Goal: Information Seeking & Learning: Learn about a topic

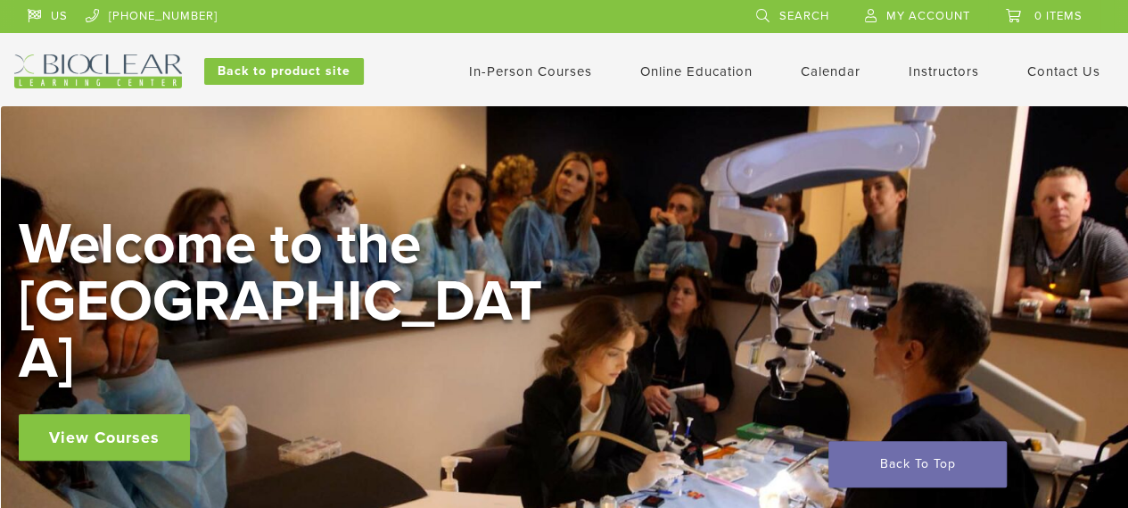
click at [548, 73] on link "In-Person Courses" at bounding box center [530, 71] width 123 height 16
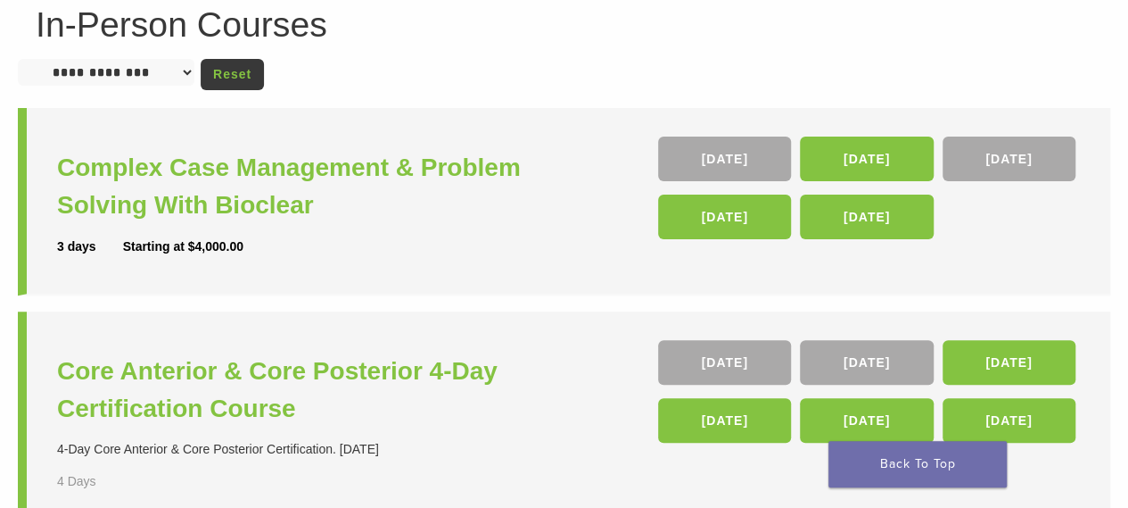
scroll to position [178, 0]
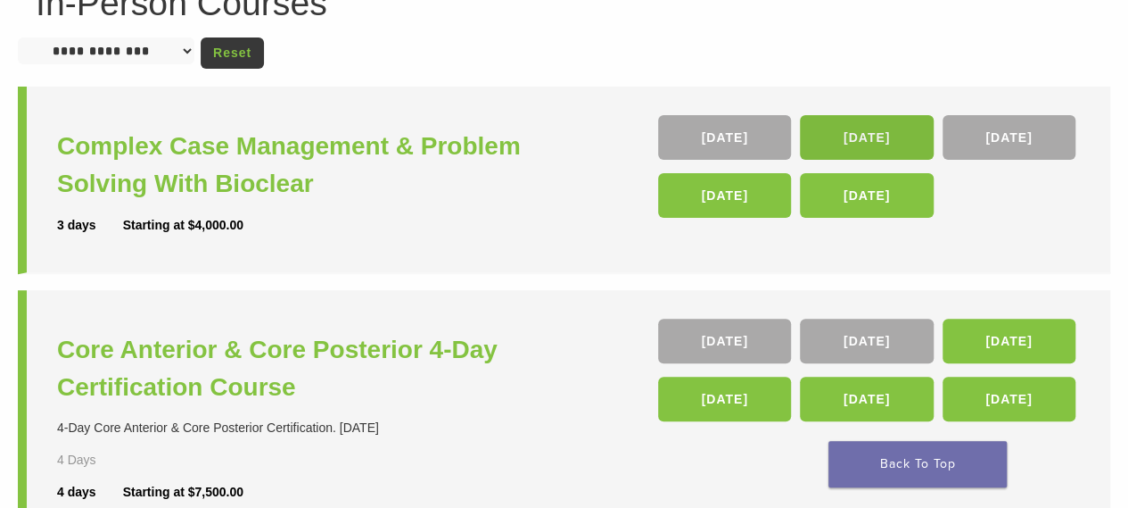
click at [819, 137] on link "16 Oct" at bounding box center [866, 137] width 133 height 45
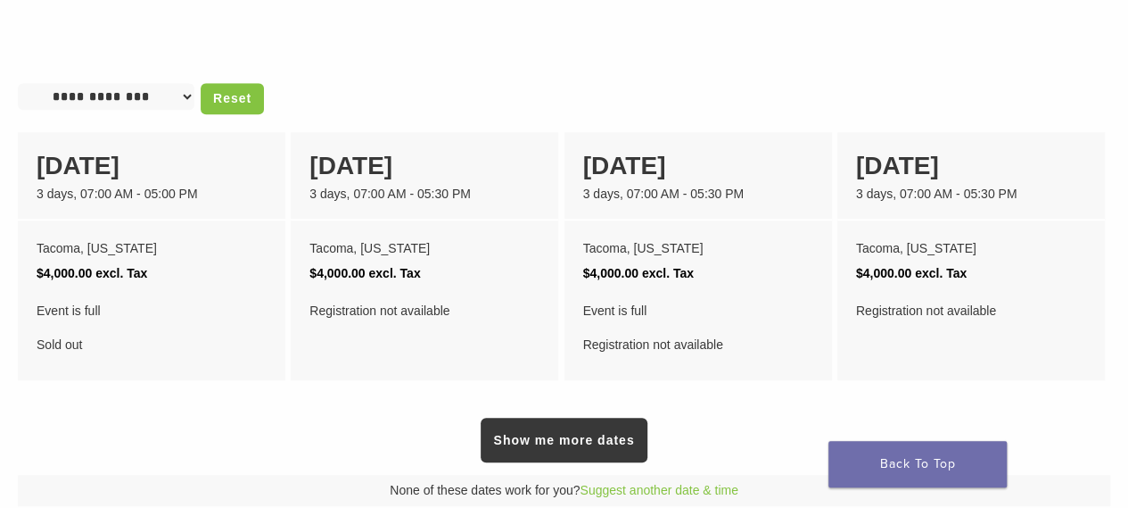
scroll to position [892, 0]
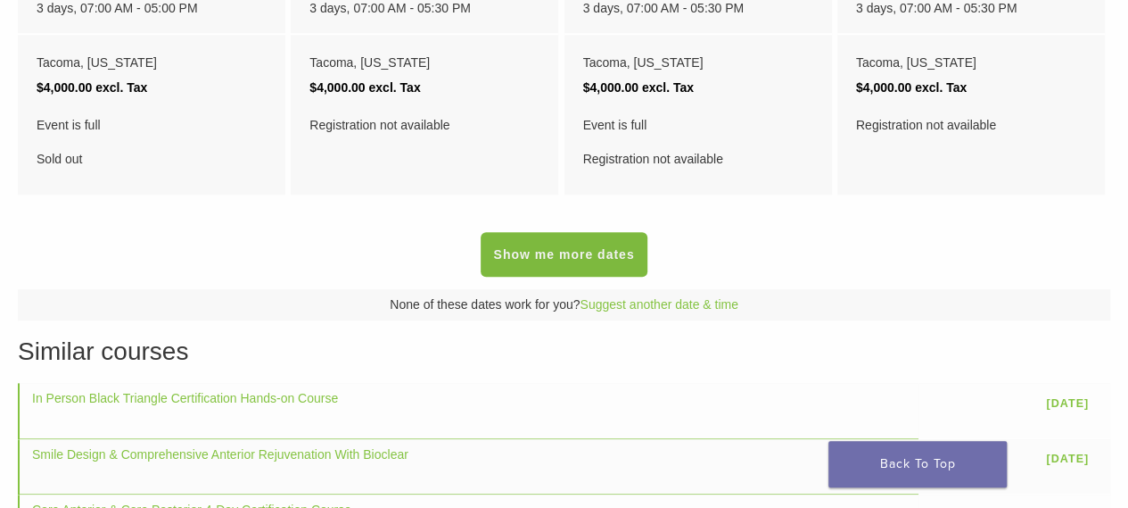
click at [551, 277] on link "Show me more dates" at bounding box center [564, 254] width 166 height 45
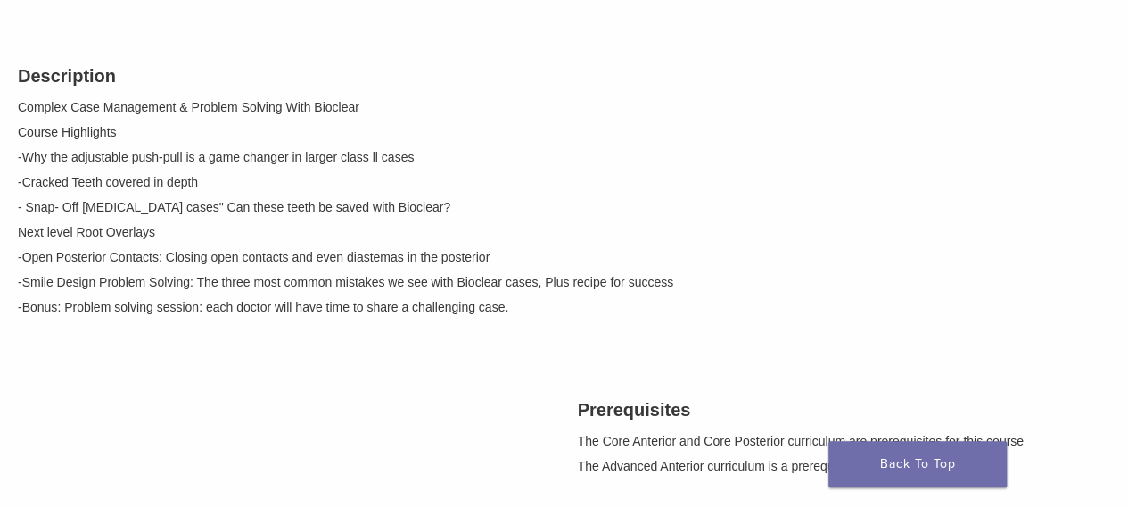
scroll to position [0, 0]
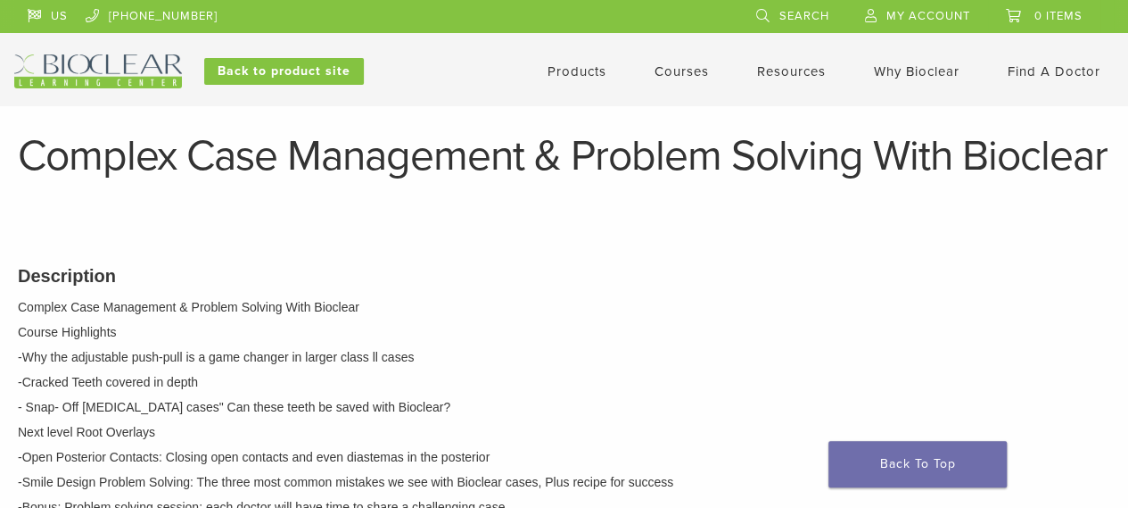
click at [666, 67] on link "Courses" at bounding box center [682, 71] width 54 height 16
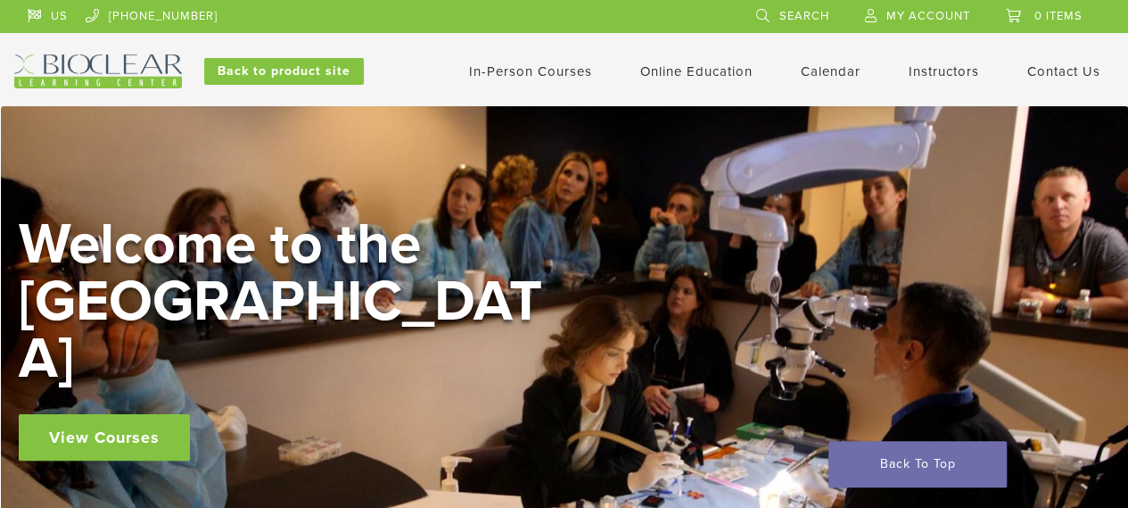
click at [124, 414] on link "View Courses" at bounding box center [104, 437] width 171 height 46
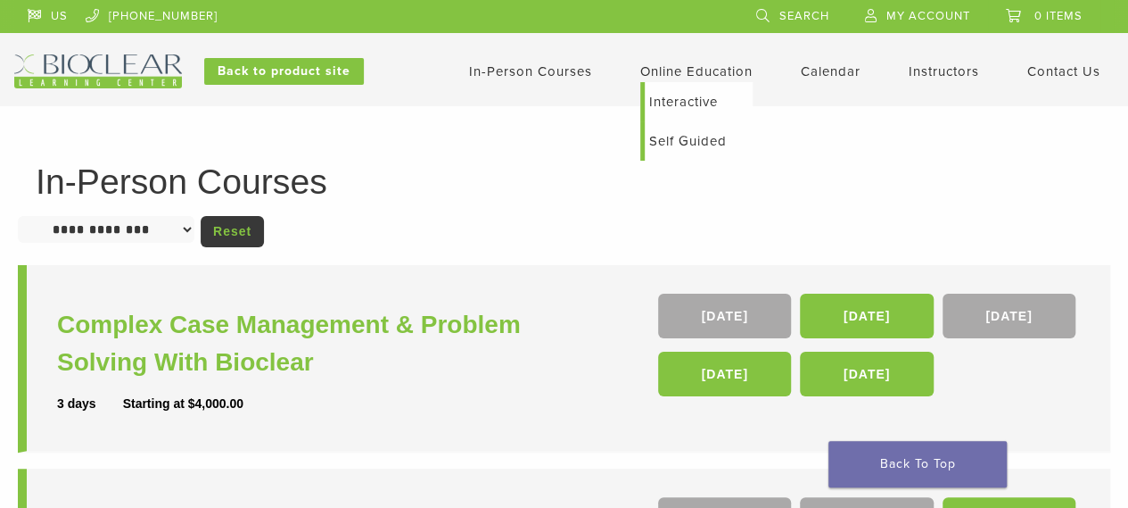
click at [667, 76] on link "Online Education" at bounding box center [696, 71] width 112 height 16
click at [665, 146] on link "Self Guided" at bounding box center [699, 140] width 108 height 39
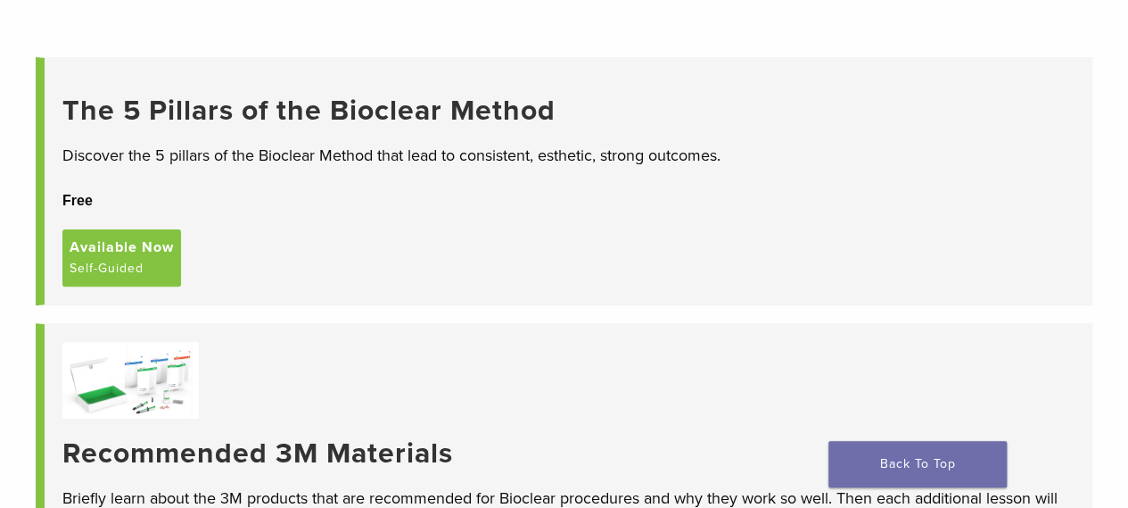
scroll to position [178, 0]
click at [116, 253] on span "Available Now" at bounding box center [122, 245] width 104 height 21
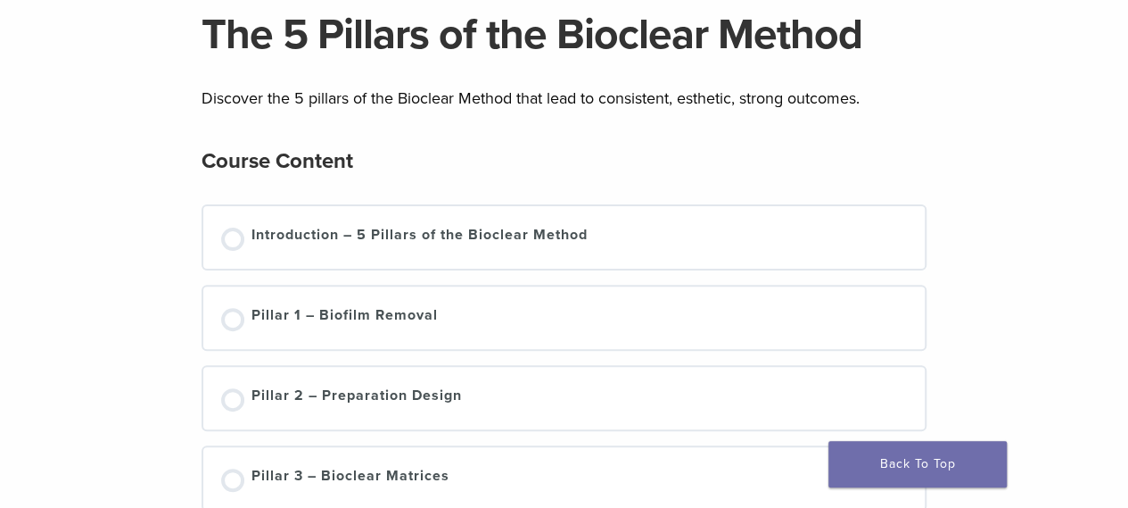
scroll to position [178, 0]
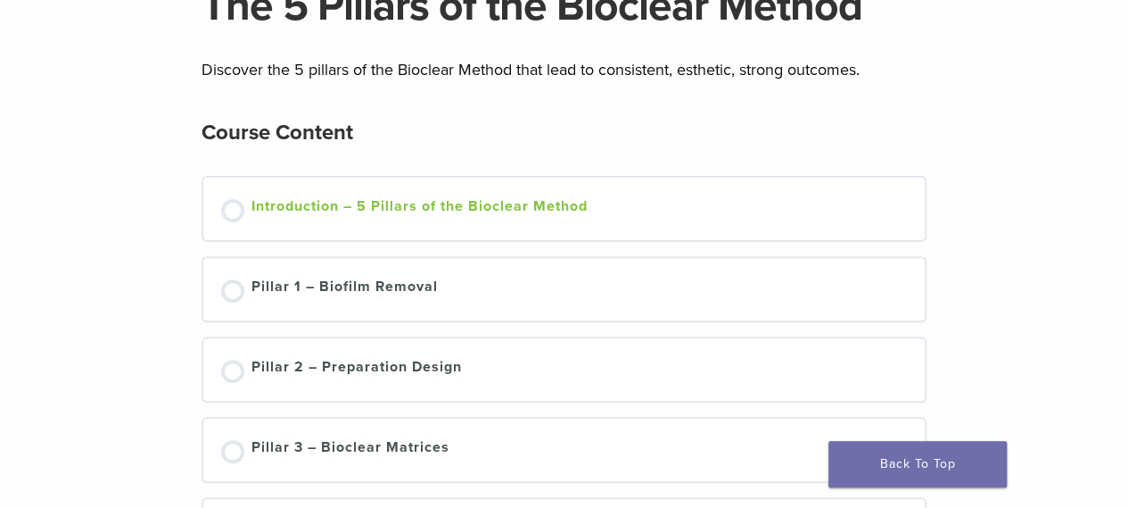
click at [237, 216] on div at bounding box center [232, 210] width 23 height 23
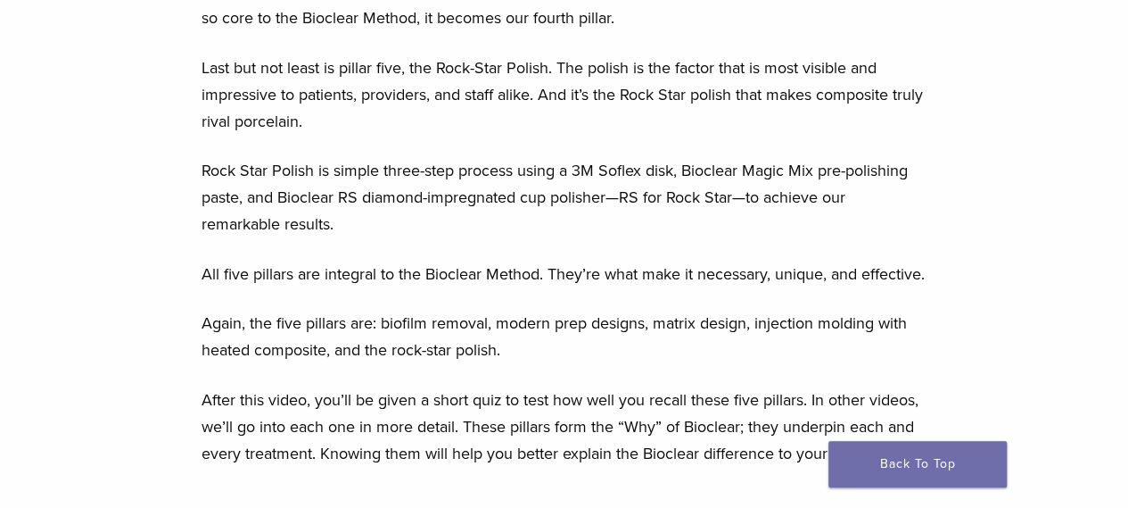
scroll to position [3033, 0]
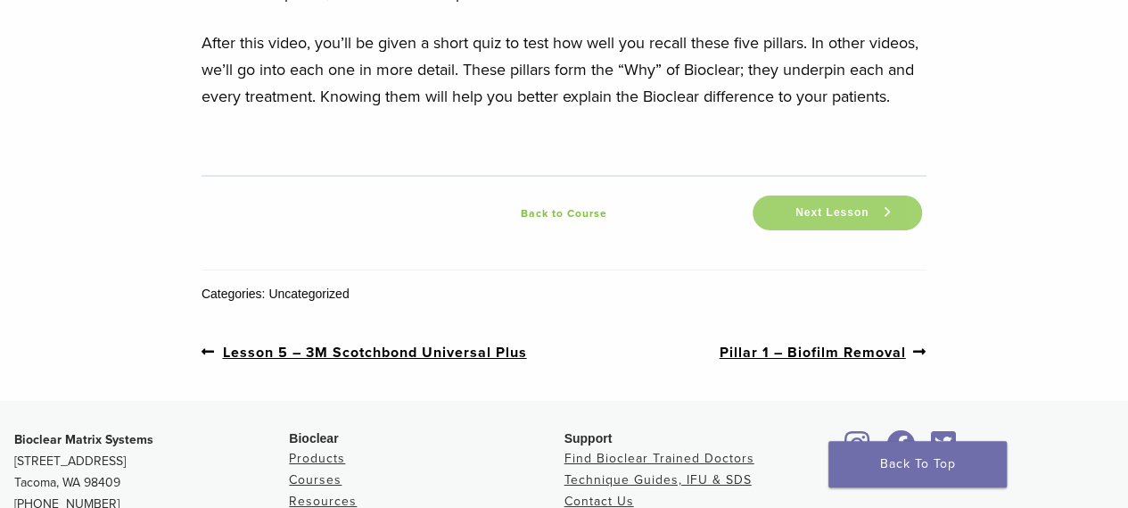
click at [785, 219] on span "Next Lesson" at bounding box center [832, 212] width 95 height 13
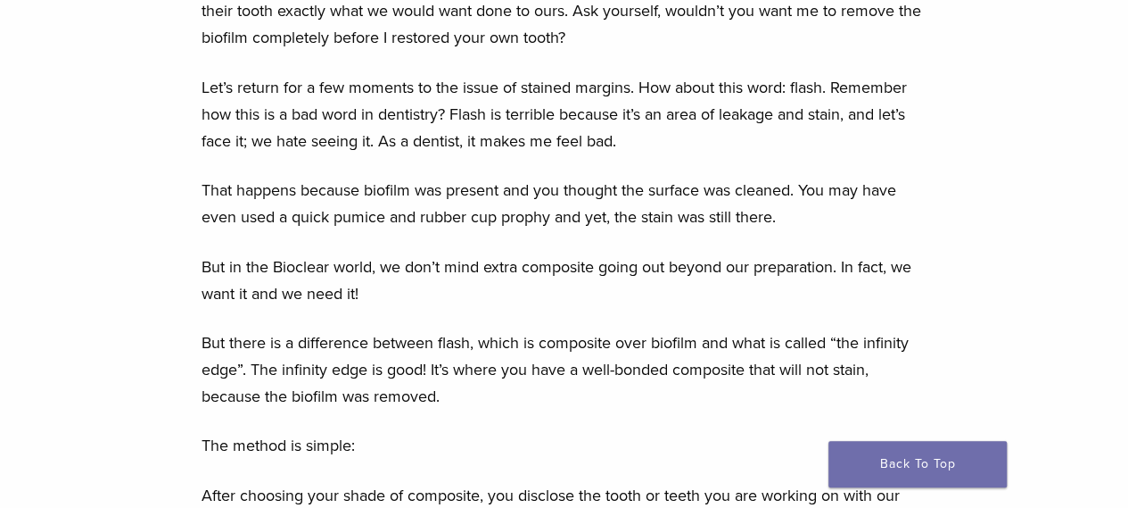
scroll to position [2230, 0]
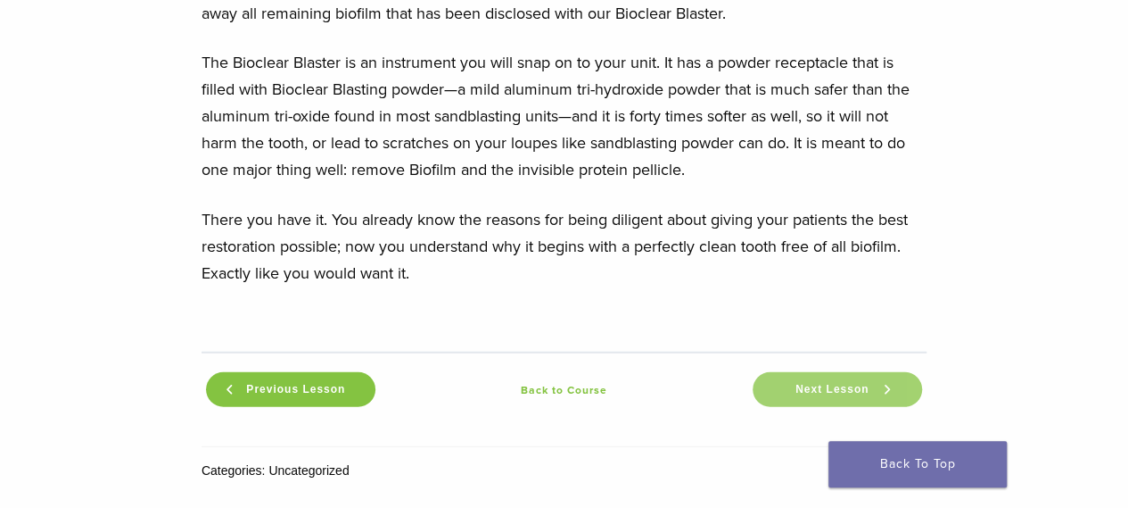
click at [794, 395] on span "Next Lesson" at bounding box center [832, 389] width 95 height 13
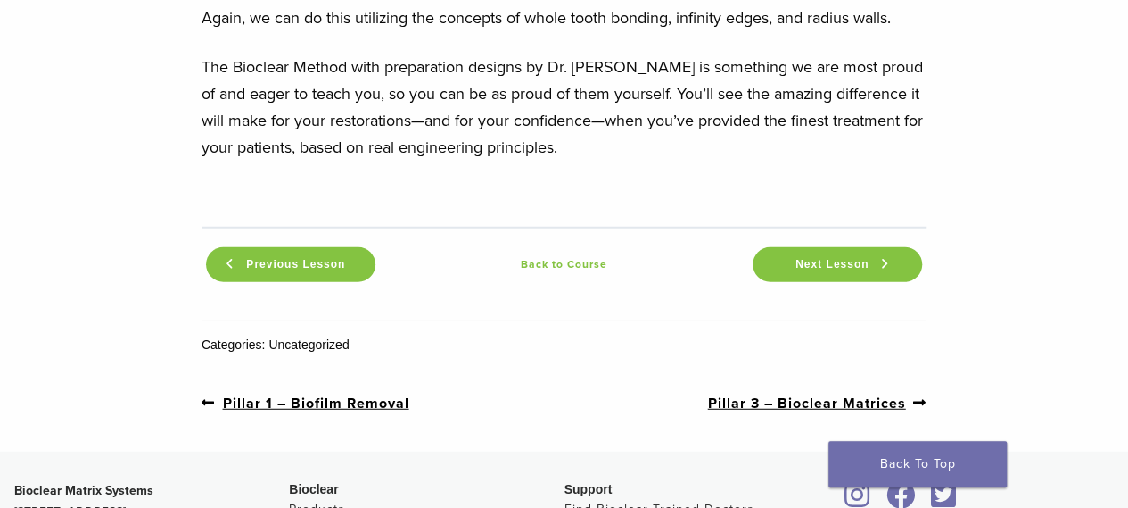
scroll to position [2196, 0]
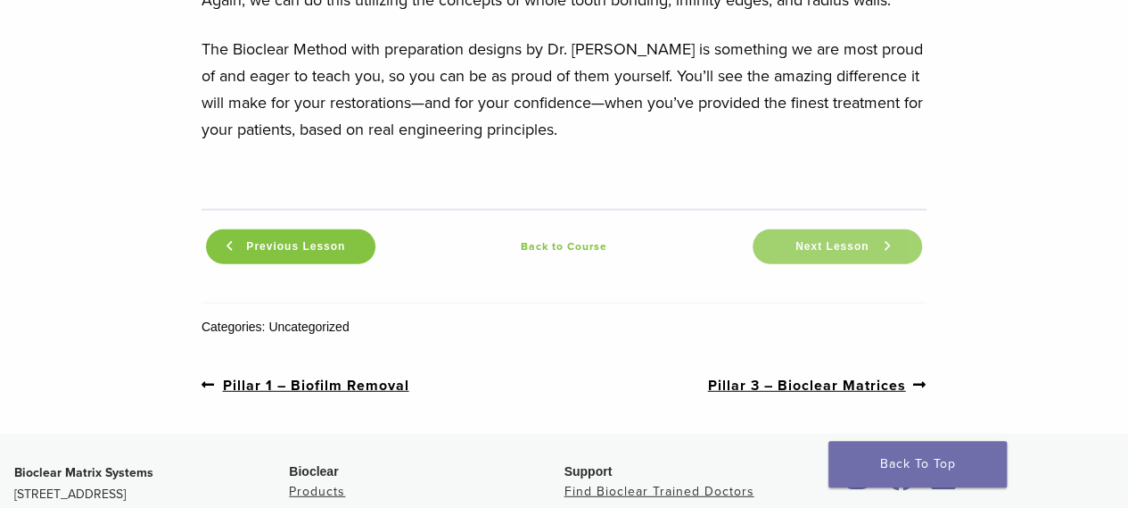
click at [839, 249] on span "Next Lesson" at bounding box center [832, 246] width 95 height 13
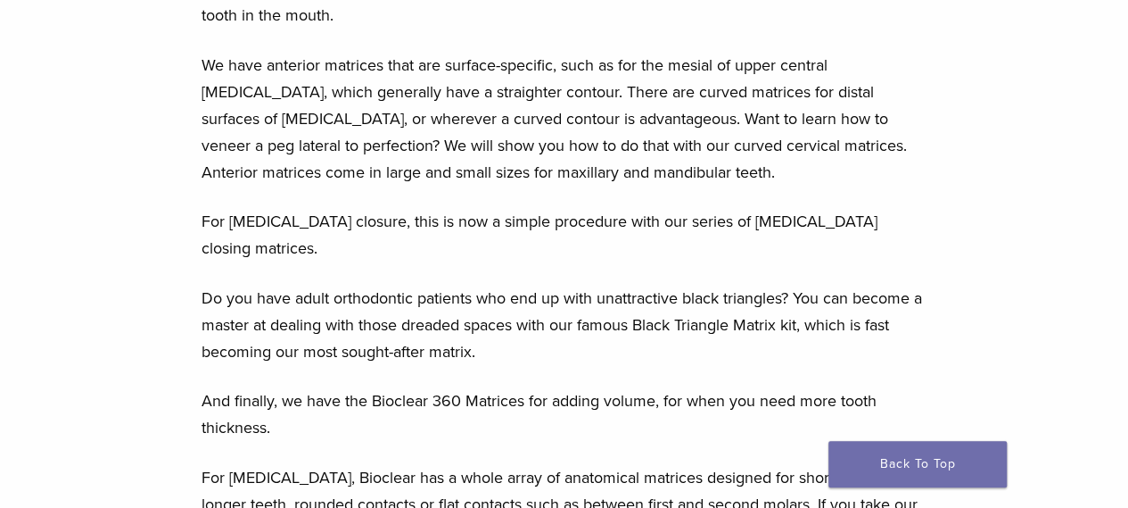
scroll to position [1695, 0]
